Goal: Complete application form

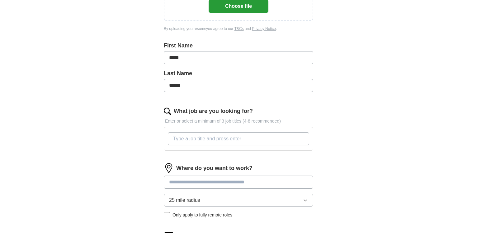
scroll to position [159, 0]
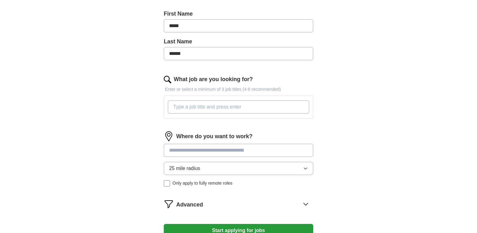
click at [203, 107] on input "What job are you looking for?" at bounding box center [238, 106] width 141 height 13
type input "part time"
click at [201, 152] on input at bounding box center [238, 150] width 149 height 13
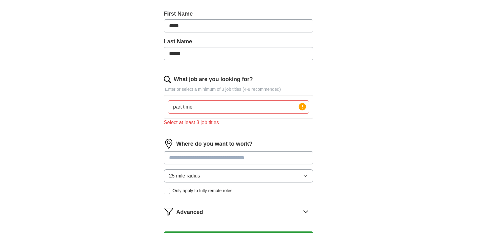
click at [202, 105] on input "part time" at bounding box center [238, 106] width 141 height 13
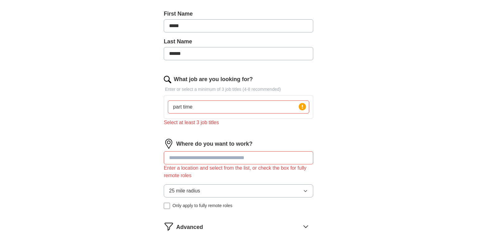
click at [215, 160] on input at bounding box center [238, 157] width 149 height 13
type input "*"
click at [210, 156] on input "**********" at bounding box center [238, 157] width 149 height 13
type input "*"
type input "**********"
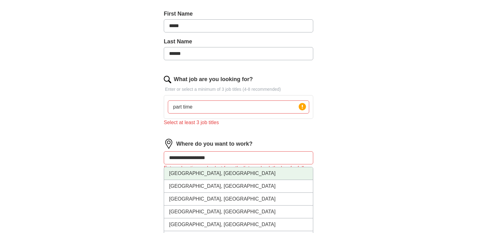
click at [221, 172] on li "[GEOGRAPHIC_DATA], [GEOGRAPHIC_DATA]" at bounding box center [238, 173] width 149 height 13
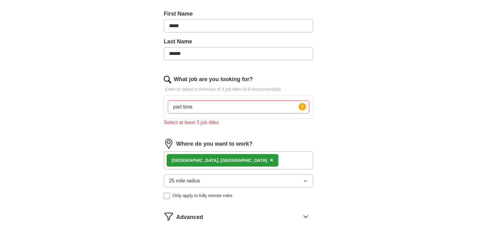
click at [306, 179] on icon "button" at bounding box center [305, 180] width 5 height 5
click at [190, 207] on span "5 mile radius" at bounding box center [183, 207] width 28 height 7
click at [208, 108] on input "part time" at bounding box center [238, 106] width 141 height 13
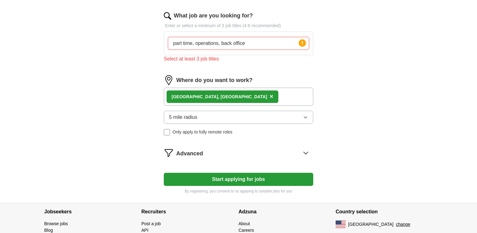
scroll to position [254, 0]
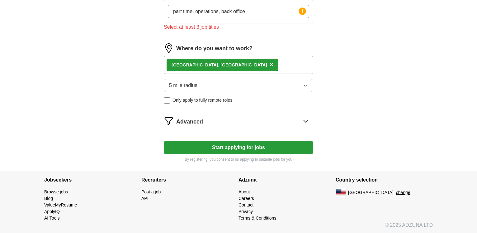
click at [255, 149] on button "Start applying for jobs" at bounding box center [238, 147] width 149 height 13
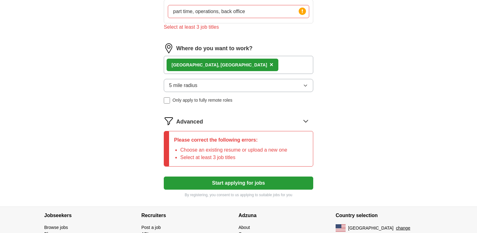
scroll to position [134, 0]
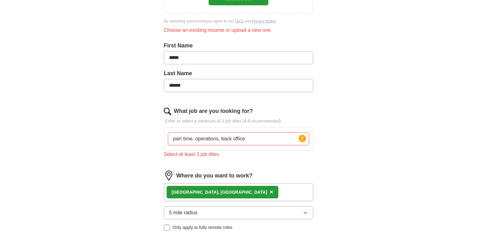
click at [195, 140] on input "part time, operations, back office" at bounding box center [238, 138] width 141 height 13
type input "part timeoperations, back office"
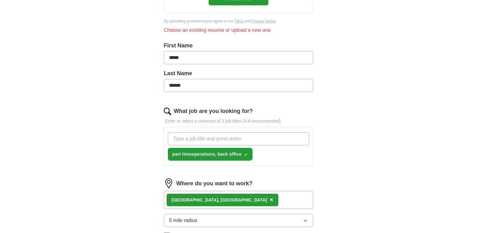
scroll to position [39, 0]
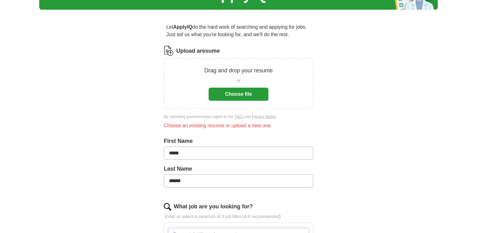
click at [224, 95] on button "Choose file" at bounding box center [239, 93] width 60 height 13
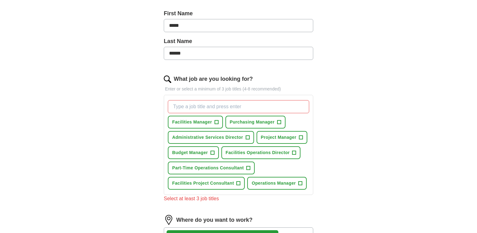
scroll to position [166, 0]
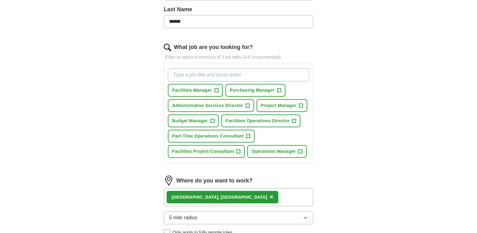
click at [192, 74] on input "What job are you looking for?" at bounding box center [238, 74] width 141 height 13
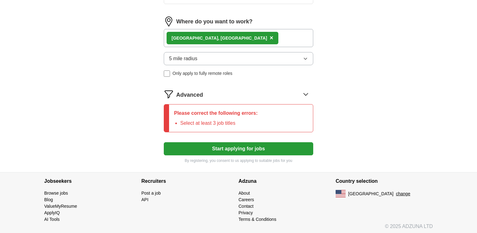
scroll to position [328, 0]
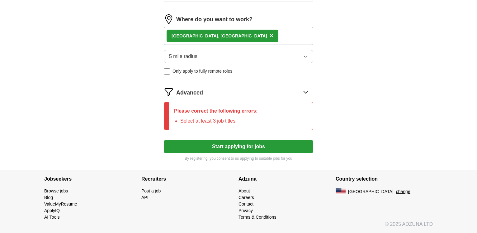
type input "part time, operations clerk, back office clerk"
click at [258, 148] on button "Start applying for jobs" at bounding box center [238, 146] width 149 height 13
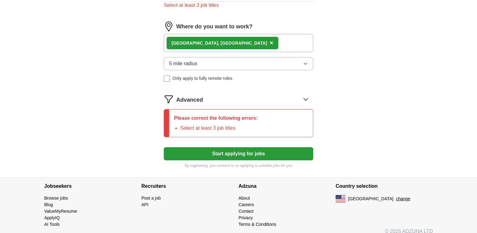
click at [262, 154] on button "Start applying for jobs" at bounding box center [238, 153] width 149 height 13
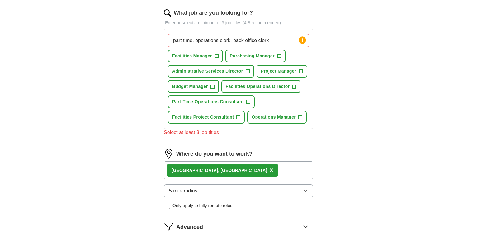
click at [276, 41] on input "part time, operations clerk, back office clerk" at bounding box center [238, 40] width 141 height 13
click at [247, 101] on span "+" at bounding box center [248, 101] width 4 height 5
drag, startPoint x: 275, startPoint y: 40, endPoint x: 84, endPoint y: 36, distance: 191.2
click at [168, 36] on input "part time, operations clerk, back office clerk" at bounding box center [238, 40] width 141 height 13
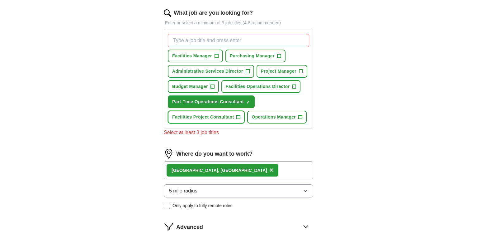
click at [238, 117] on span "+" at bounding box center [239, 117] width 4 height 5
click at [216, 54] on span "+" at bounding box center [216, 56] width 4 height 5
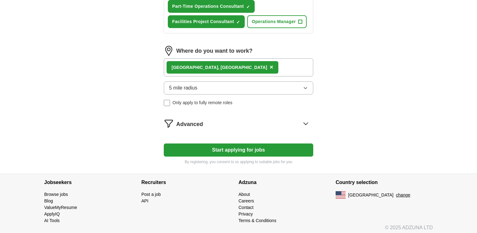
scroll to position [299, 0]
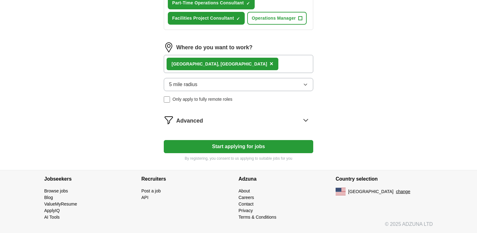
click at [268, 147] on button "Start applying for jobs" at bounding box center [238, 146] width 149 height 13
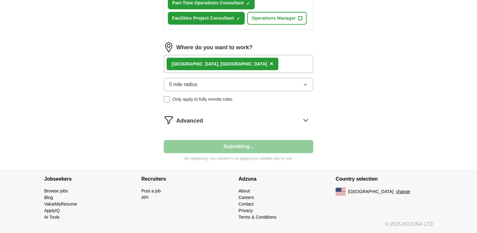
select select "**"
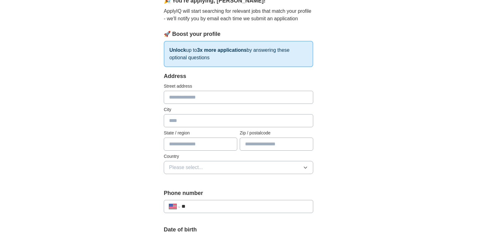
scroll to position [0, 0]
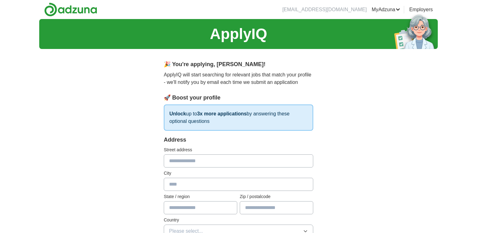
drag, startPoint x: 206, startPoint y: 159, endPoint x: 188, endPoint y: 155, distance: 19.1
click at [206, 159] on input "text" at bounding box center [238, 160] width 149 height 13
type input "**********"
click at [200, 209] on input "text" at bounding box center [200, 207] width 73 height 13
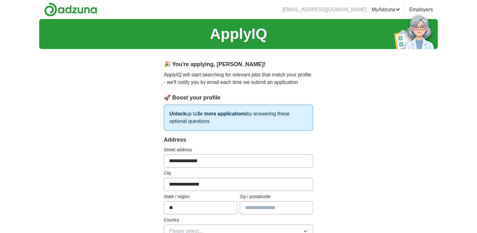
type input "**"
click at [263, 210] on input "text" at bounding box center [276, 207] width 73 height 13
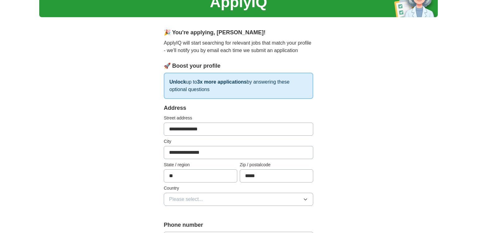
scroll to position [64, 0]
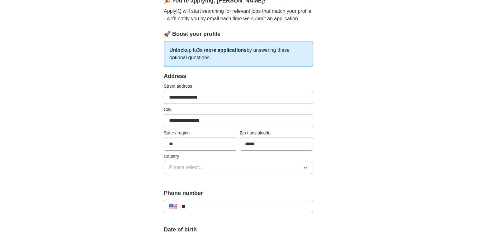
type input "*****"
click at [305, 168] on icon "button" at bounding box center [305, 168] width 3 height 2
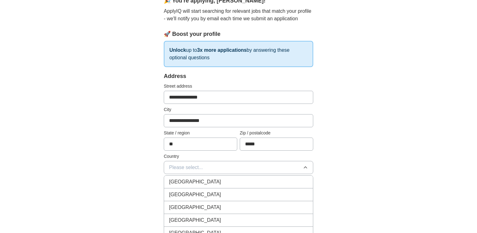
drag, startPoint x: 231, startPoint y: 195, endPoint x: 267, endPoint y: 185, distance: 38.0
click at [231, 195] on div "[GEOGRAPHIC_DATA]" at bounding box center [238, 194] width 139 height 7
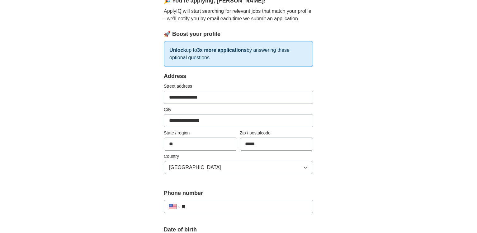
scroll to position [127, 0]
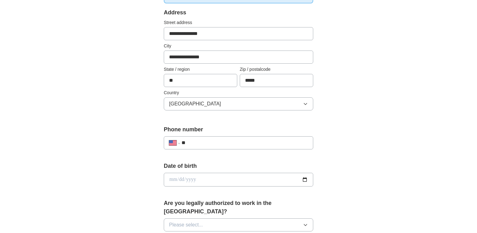
click at [304, 179] on input "date" at bounding box center [238, 179] width 149 height 14
click at [237, 180] on input "date" at bounding box center [238, 179] width 149 height 14
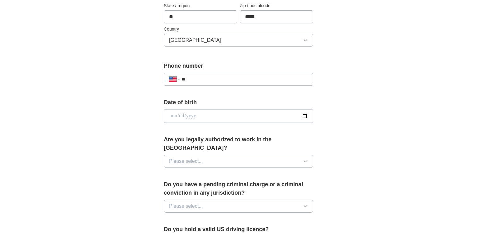
click at [306, 158] on icon "button" at bounding box center [305, 160] width 5 height 5
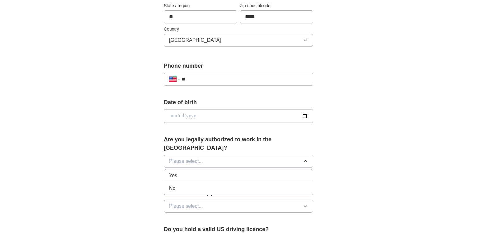
click at [186, 172] on div "Yes" at bounding box center [238, 175] width 139 height 7
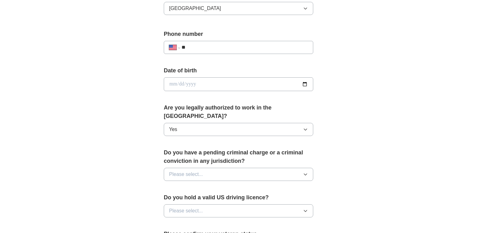
scroll to position [254, 0]
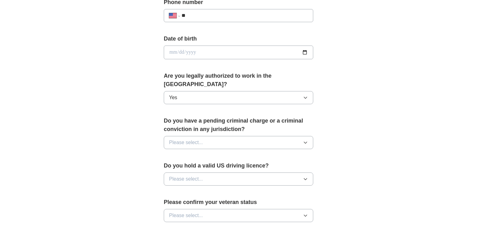
click at [306, 140] on icon "button" at bounding box center [305, 142] width 5 height 5
click at [179, 166] on div "No" at bounding box center [238, 169] width 139 height 7
click at [305, 176] on icon "button" at bounding box center [305, 178] width 5 height 5
click at [182, 189] on div "Yes" at bounding box center [238, 192] width 139 height 7
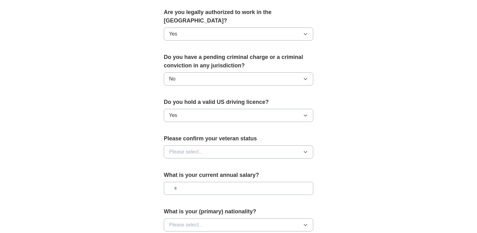
scroll to position [349, 0]
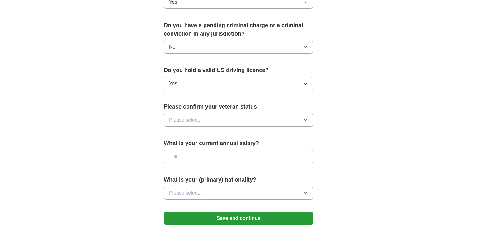
click at [307, 117] on icon "button" at bounding box center [305, 119] width 5 height 5
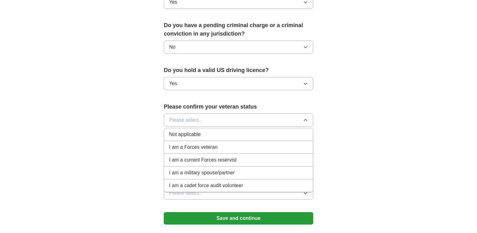
click at [268, 130] on div "Not applicable" at bounding box center [238, 133] width 139 height 7
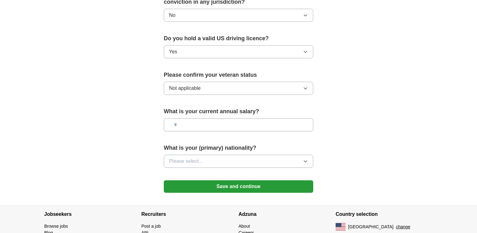
scroll to position [407, 0]
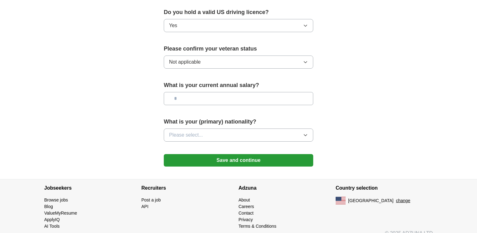
click at [307, 132] on icon "button" at bounding box center [305, 134] width 5 height 5
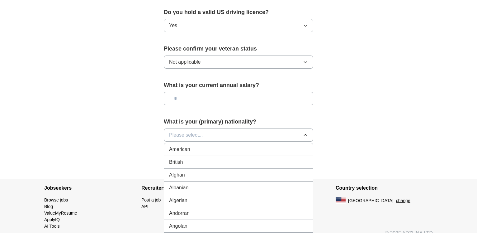
click at [271, 145] on div "American" at bounding box center [238, 148] width 139 height 7
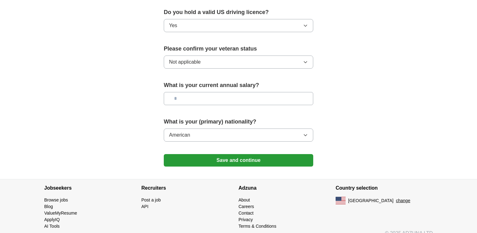
click at [253, 154] on button "Save and continue" at bounding box center [238, 160] width 149 height 12
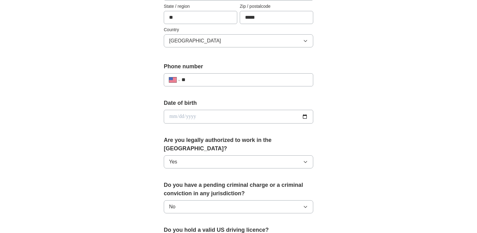
scroll to position [190, 0]
click at [183, 116] on input "date" at bounding box center [238, 117] width 149 height 14
click at [211, 113] on input "date" at bounding box center [238, 117] width 149 height 14
click at [192, 115] on input "date" at bounding box center [238, 117] width 149 height 14
type input "**********"
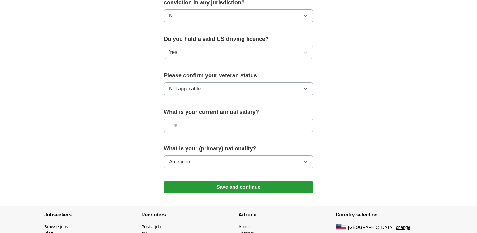
scroll to position [407, 0]
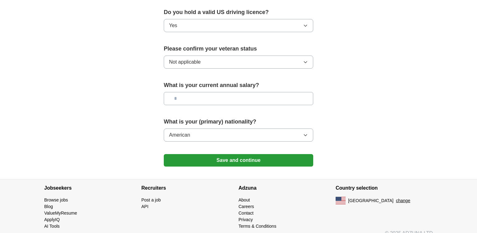
click at [275, 154] on button "Save and continue" at bounding box center [238, 160] width 149 height 12
